Goal: Find specific page/section: Find specific page/section

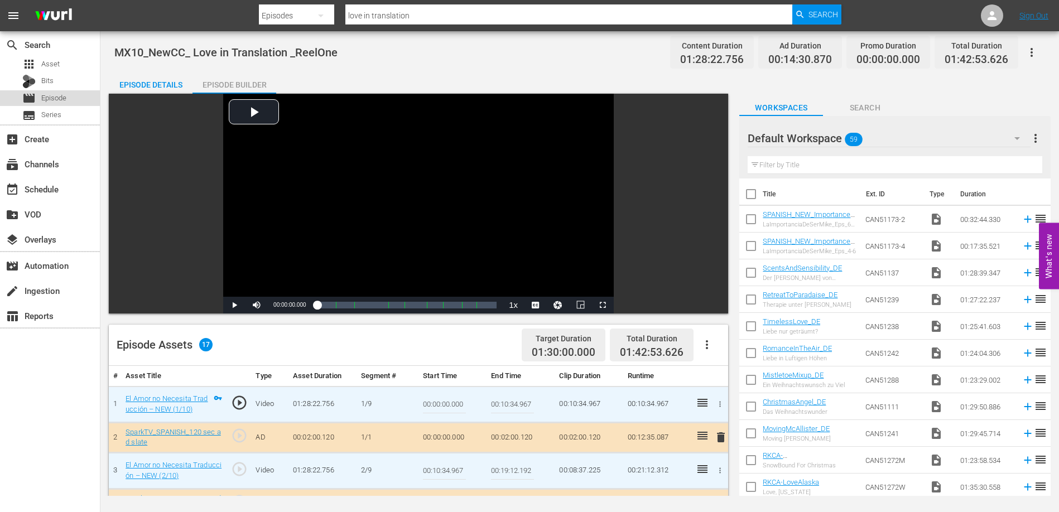
click at [51, 95] on span "Episode" at bounding box center [53, 98] width 25 height 11
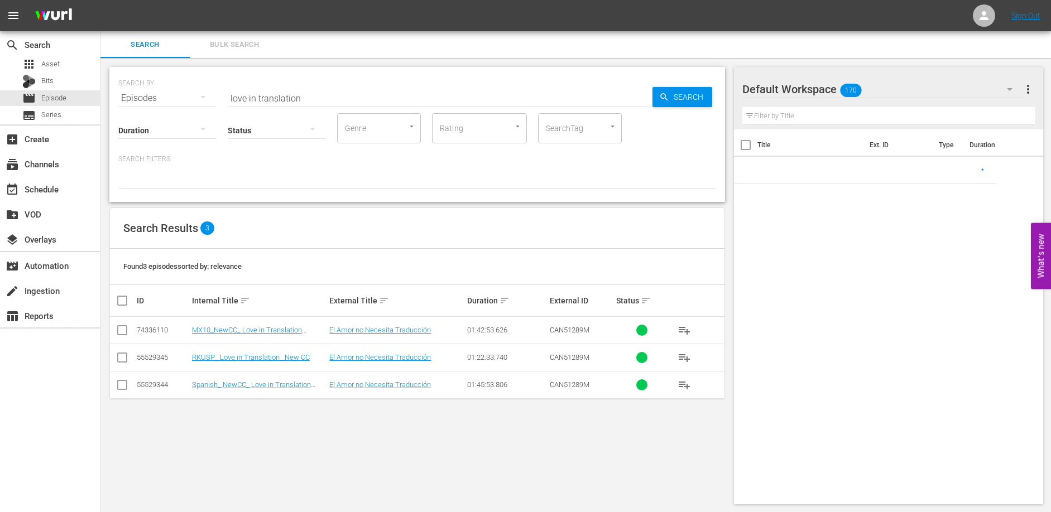
click at [347, 100] on input "love in translation" at bounding box center [440, 98] width 425 height 27
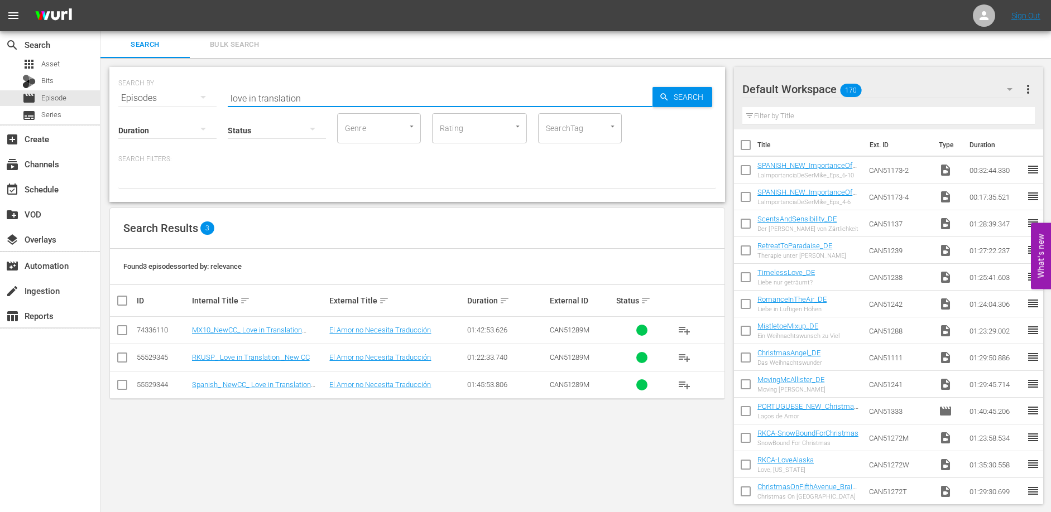
click at [347, 100] on input "love in translation" at bounding box center [440, 98] width 425 height 27
type input "[GEOGRAPHIC_DATA]"
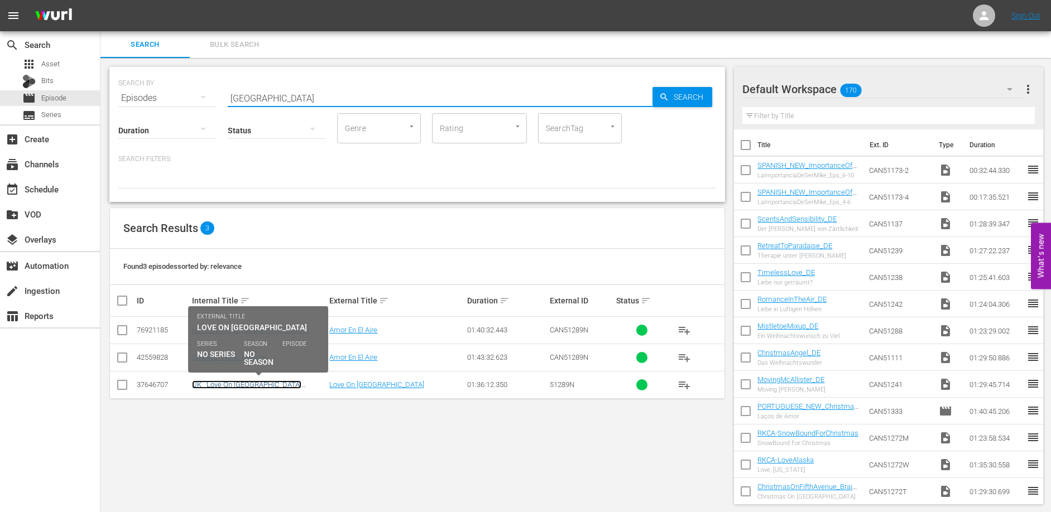
click at [242, 387] on link "UK_ Love On [GEOGRAPHIC_DATA] _ReelOne" at bounding box center [246, 389] width 109 height 17
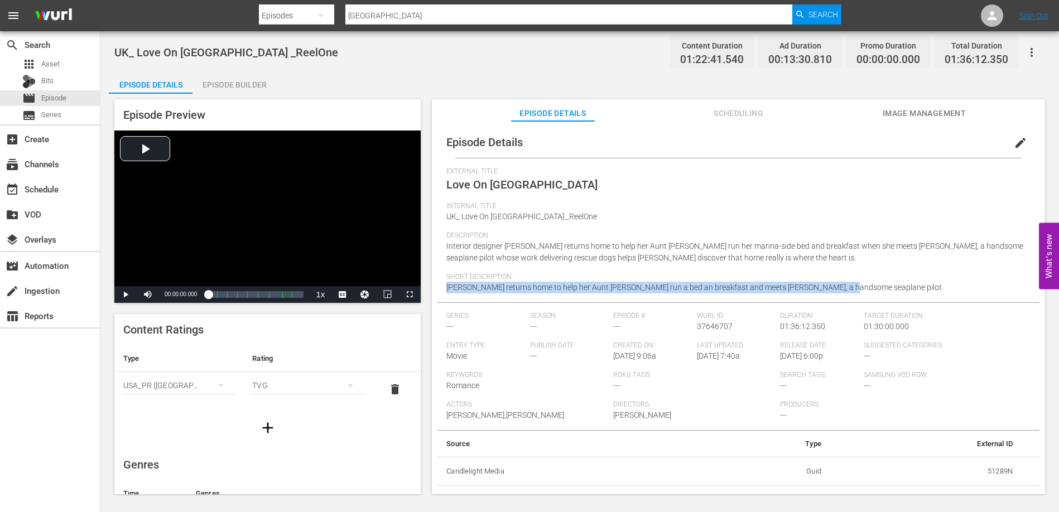
drag, startPoint x: 840, startPoint y: 286, endPoint x: 444, endPoint y: 287, distance: 395.7
click at [444, 287] on div "Episode Details edit External Title Love On [GEOGRAPHIC_DATA] Internal Title UK…" at bounding box center [739, 306] width 602 height 359
copy span "[PERSON_NAME] returns home to help her Aunt [PERSON_NAME] run a bed an breakfas…"
